Goal: Task Accomplishment & Management: Complete application form

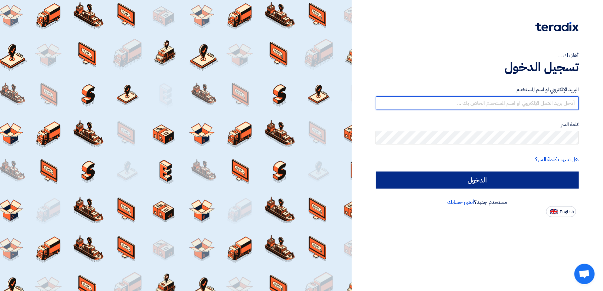
type input "[EMAIL_ADDRESS][DOMAIN_NAME]"
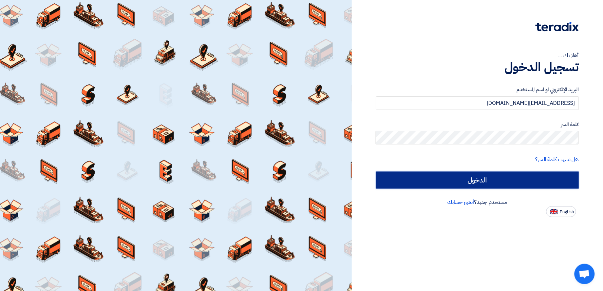
click at [436, 178] on input "الدخول" at bounding box center [477, 180] width 203 height 17
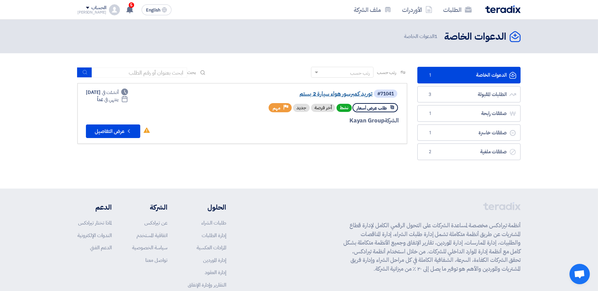
click at [330, 92] on link "توريد كمبرسور هواء سيارة 2 بستم" at bounding box center [305, 94] width 136 height 6
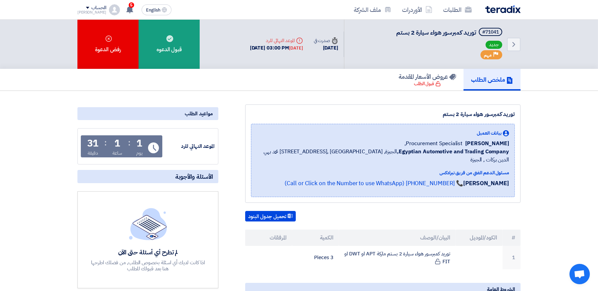
scroll to position [15, 0]
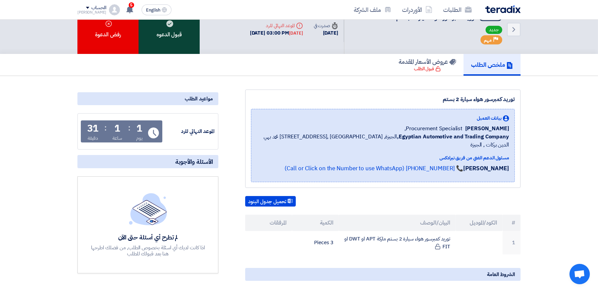
click at [181, 48] on div "قبول الدعوه" at bounding box center [169, 29] width 61 height 49
